Goal: Information Seeking & Learning: Check status

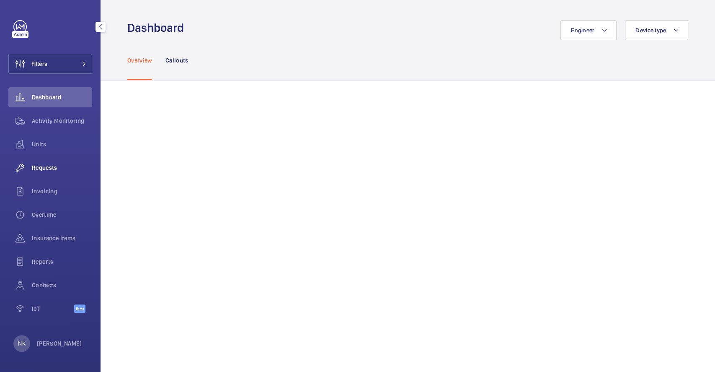
click at [52, 167] on span "Requests" at bounding box center [62, 167] width 60 height 8
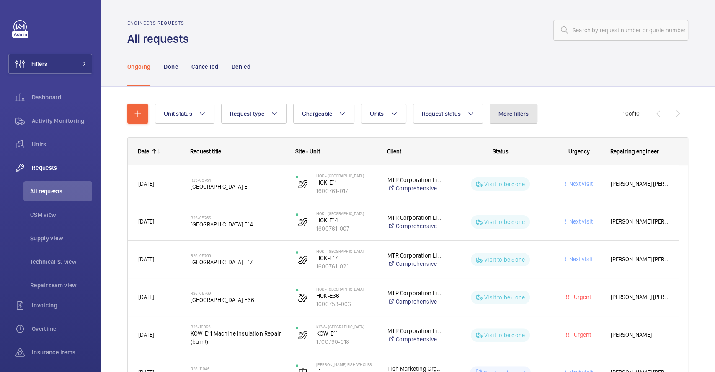
click at [525, 112] on span "More filters" at bounding box center [514, 113] width 30 height 7
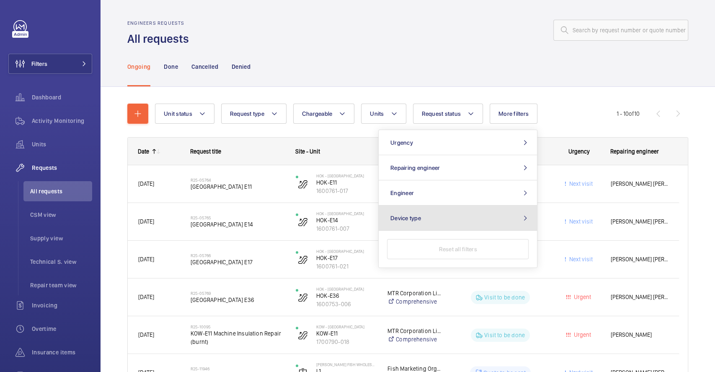
click at [441, 219] on button "Device type" at bounding box center [458, 217] width 158 height 25
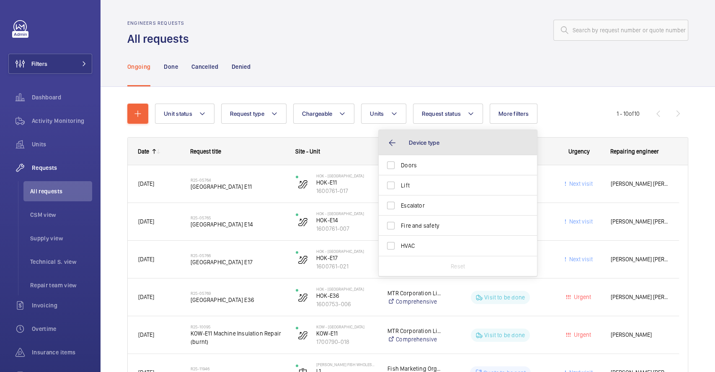
click at [386, 140] on button "Device type" at bounding box center [458, 142] width 158 height 25
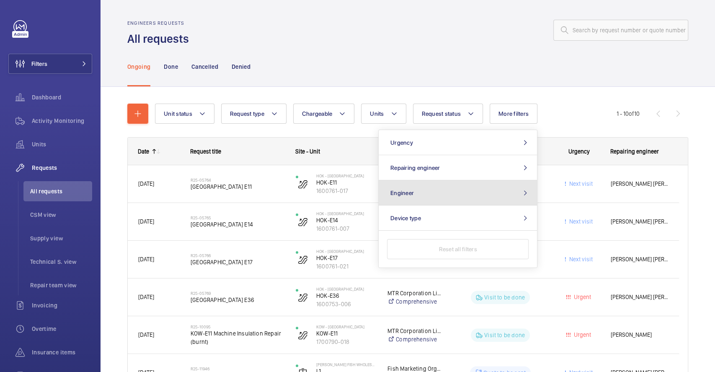
click at [426, 189] on button "Engineer" at bounding box center [458, 192] width 158 height 25
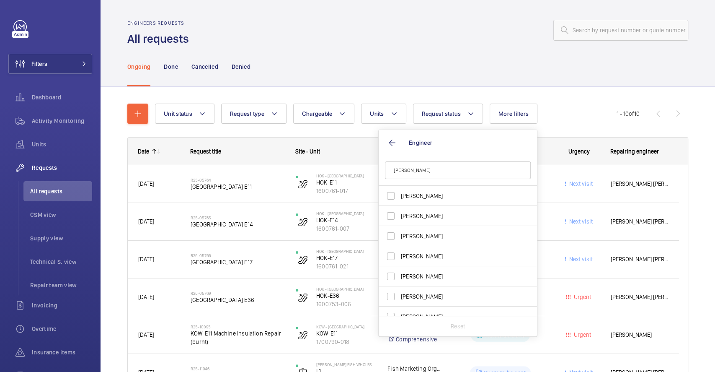
type input "卜"
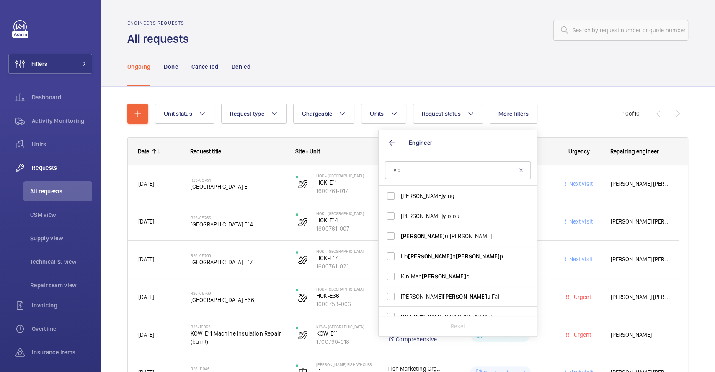
type input "yip"
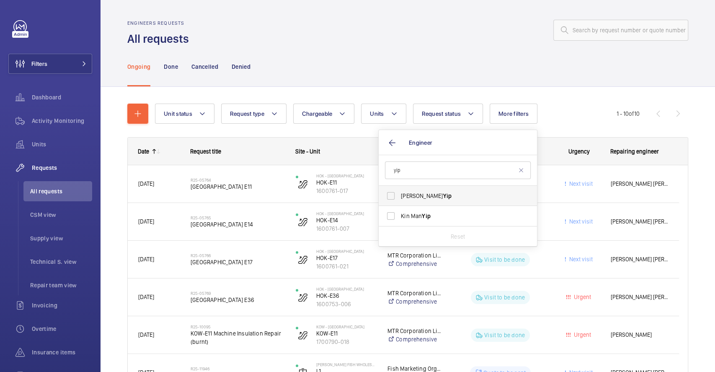
click at [443, 193] on span "Yip" at bounding box center [447, 195] width 9 height 7
click at [399, 193] on input "[PERSON_NAME]" at bounding box center [391, 195] width 17 height 17
checkbox input "true"
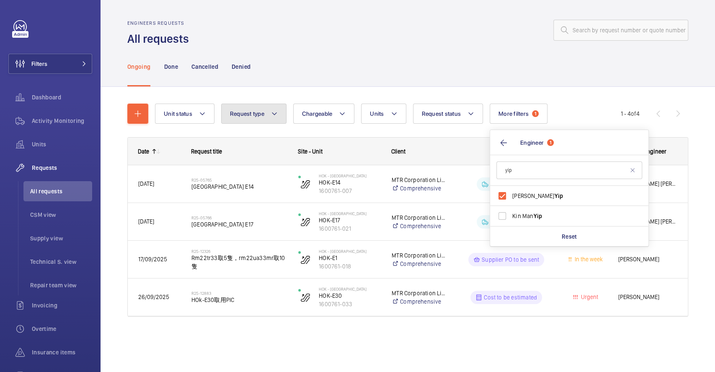
click at [277, 110] on mat-icon at bounding box center [274, 114] width 7 height 10
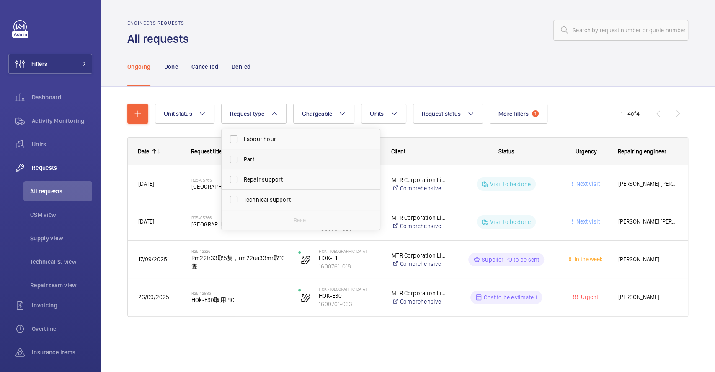
click at [269, 157] on span "Part" at bounding box center [301, 159] width 115 height 8
click at [242, 157] on input "Part" at bounding box center [233, 159] width 17 height 17
checkbox input "true"
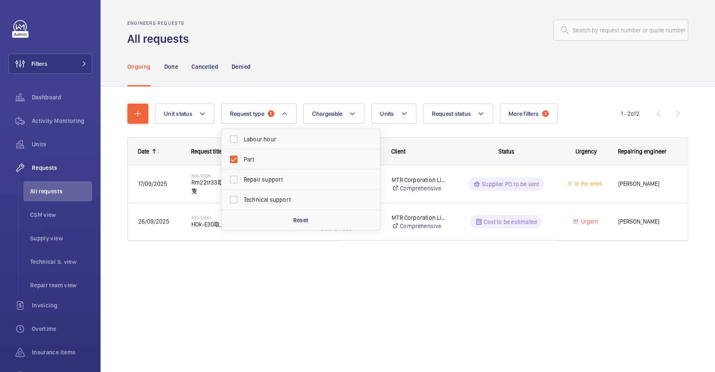
click at [454, 280] on div "Unit status Request type 1 Labour hour Part Repair support Technical support Re…" at bounding box center [408, 184] width 615 height 194
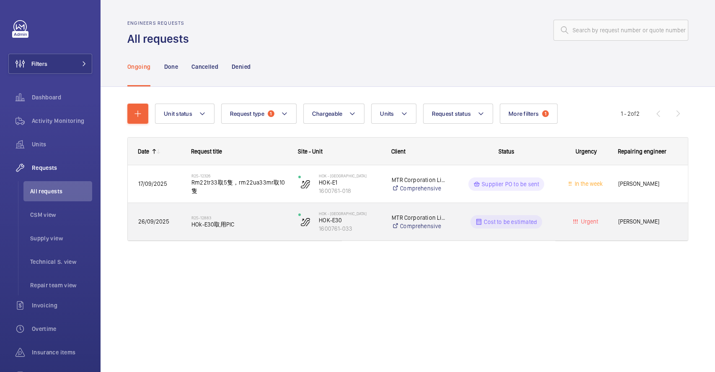
click at [500, 223] on p "Cost to be estimated" at bounding box center [510, 222] width 53 height 8
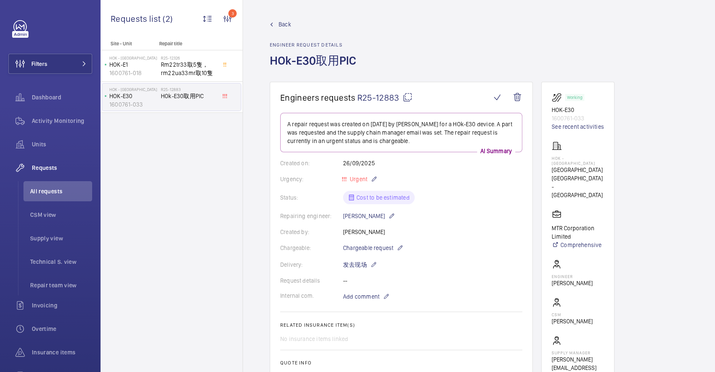
click at [279, 25] on span "Back" at bounding box center [285, 24] width 13 height 8
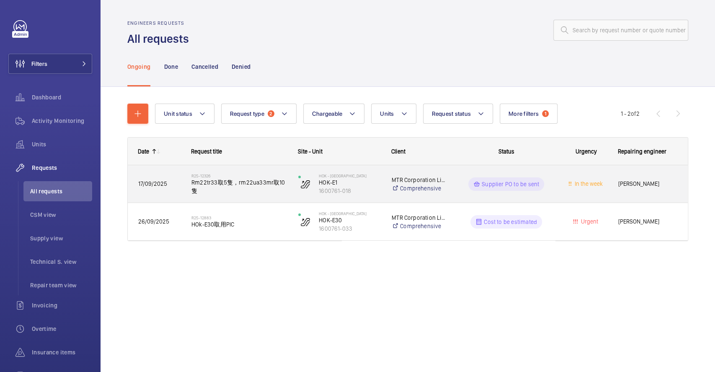
click at [499, 186] on p "Supplier PO to be sent" at bounding box center [510, 184] width 57 height 8
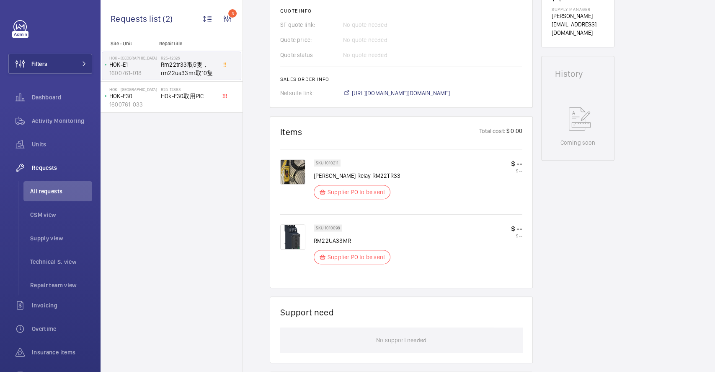
scroll to position [352, 0]
drag, startPoint x: 355, startPoint y: 240, endPoint x: 314, endPoint y: 240, distance: 41.1
click at [314, 240] on p "RM22UA33MR" at bounding box center [352, 240] width 77 height 8
click at [396, 232] on div "SKU 1010098 RM22UA33MR Supplier PO to be sent $ -- $ --" at bounding box center [418, 246] width 209 height 45
drag, startPoint x: 369, startPoint y: 238, endPoint x: 313, endPoint y: 240, distance: 56.2
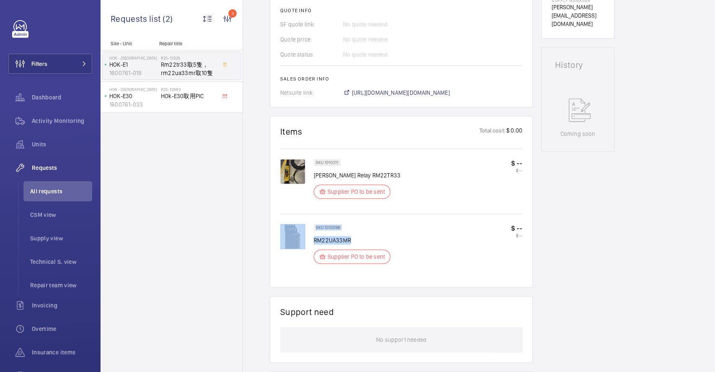
click at [313, 240] on div "SKU 1010098 RM22UA33MR Supplier PO to be sent $ -- $ --" at bounding box center [401, 250] width 242 height 53
click at [363, 236] on p "RM22UA33MR" at bounding box center [352, 240] width 77 height 8
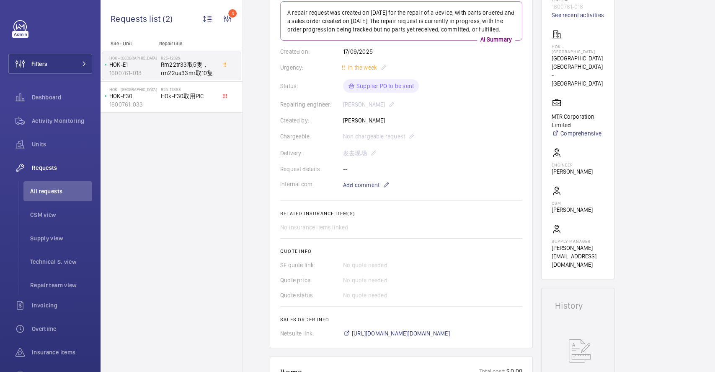
scroll to position [56, 0]
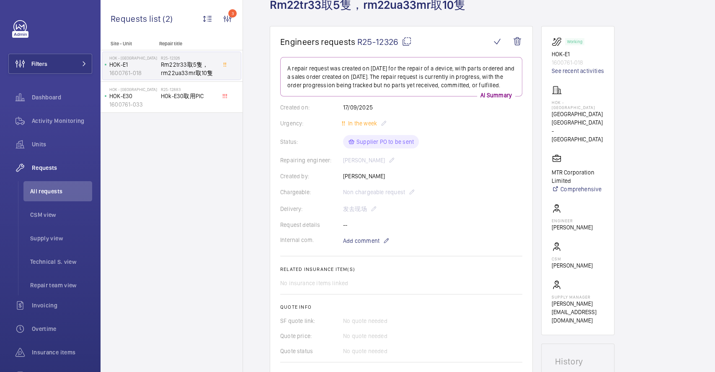
click at [408, 39] on mat-icon at bounding box center [407, 41] width 10 height 10
